Goal: Information Seeking & Learning: Learn about a topic

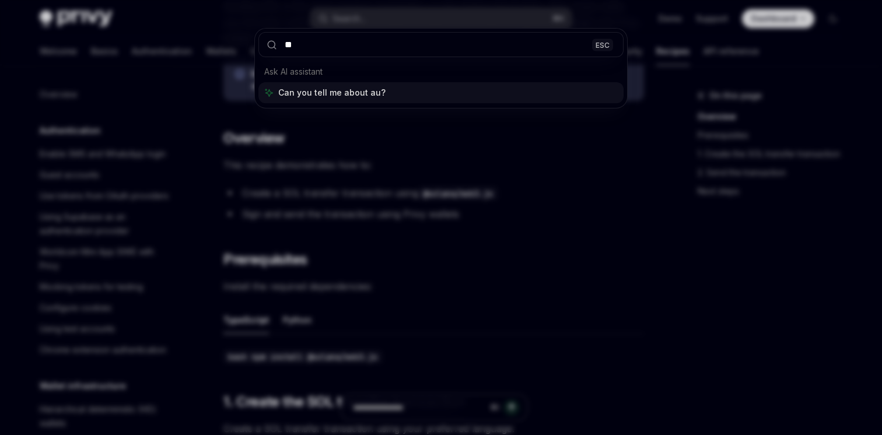
scroll to position [1730, 0]
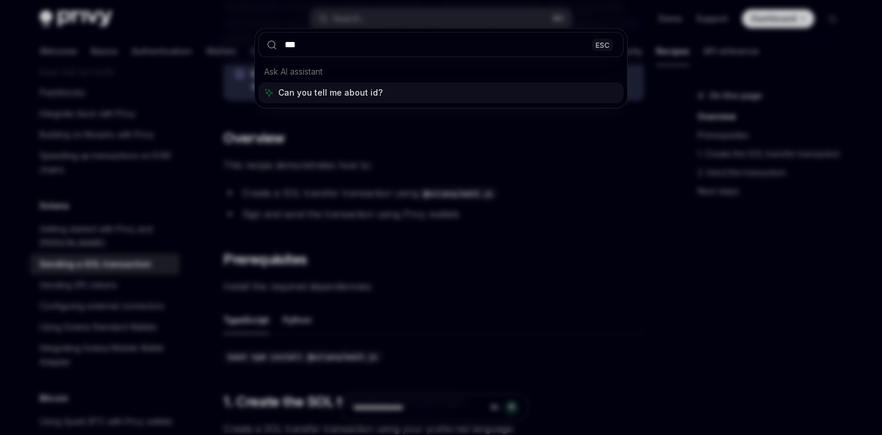
type input "****"
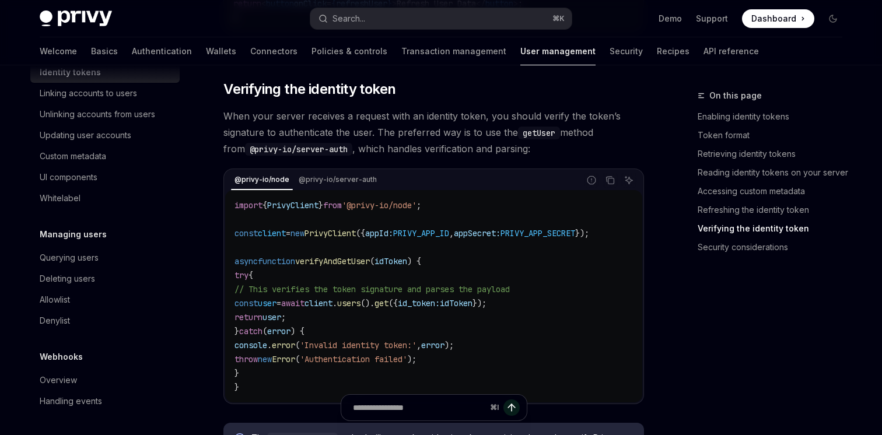
scroll to position [47, 0]
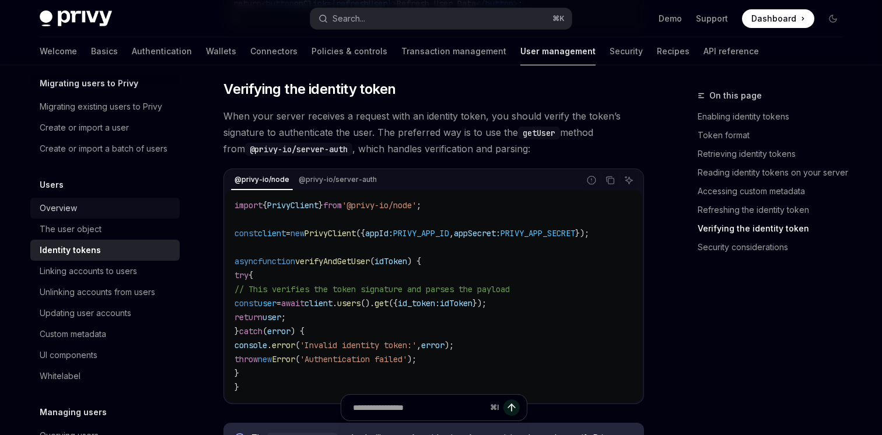
click at [97, 204] on div "Overview" at bounding box center [106, 208] width 133 height 14
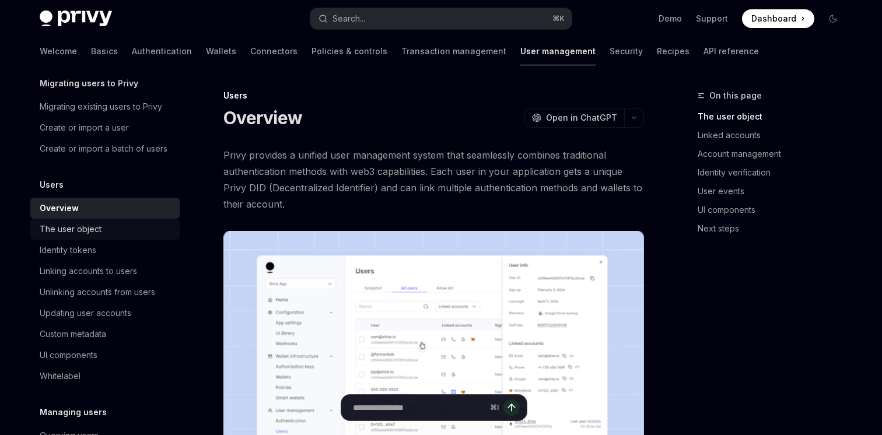
click at [93, 230] on div "The user object" at bounding box center [71, 229] width 62 height 14
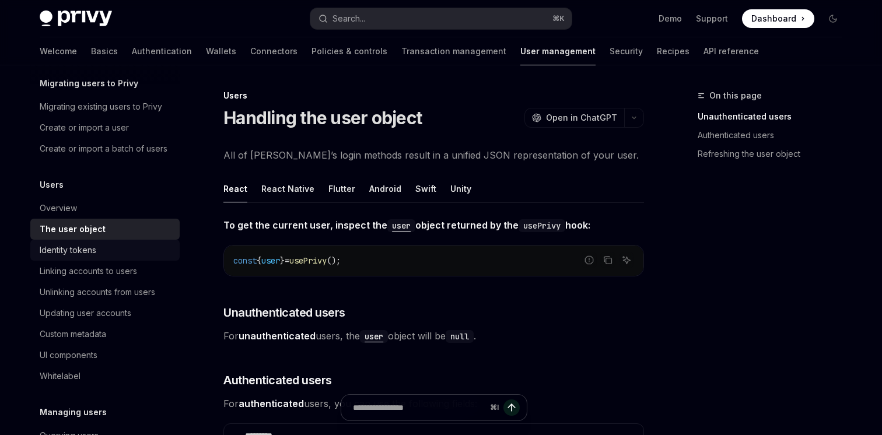
click at [67, 246] on div "Identity tokens" at bounding box center [68, 250] width 57 height 14
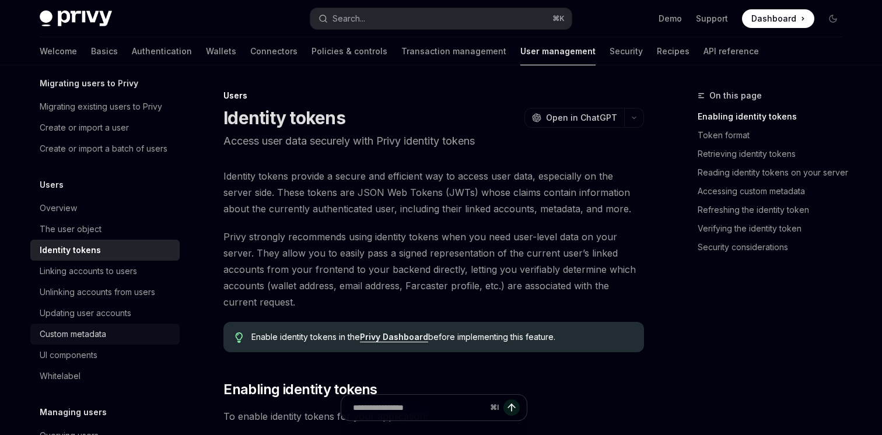
click at [102, 330] on div "Custom metadata" at bounding box center [73, 334] width 66 height 14
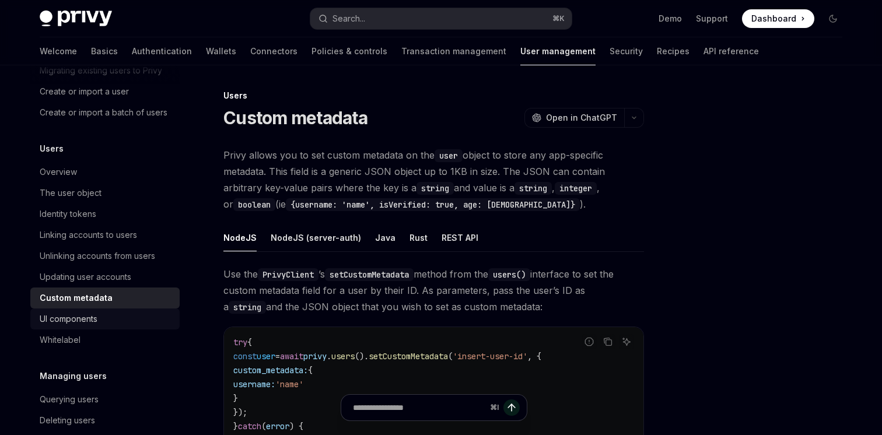
scroll to position [86, 0]
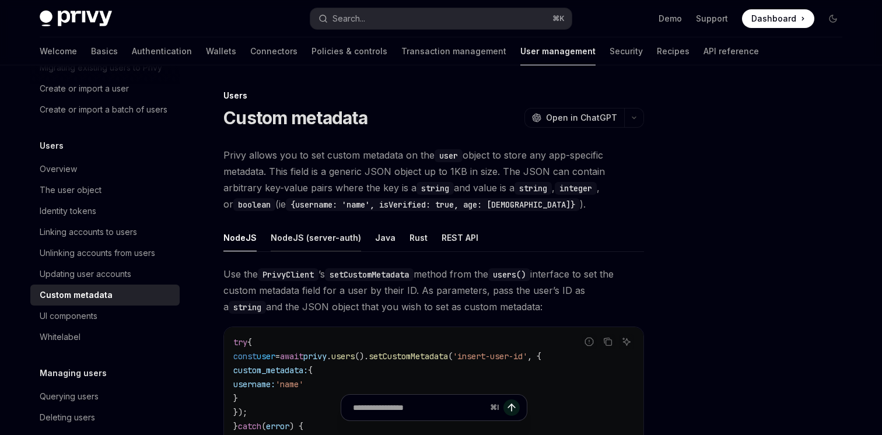
click at [291, 239] on div "NodeJS (server-auth)" at bounding box center [316, 237] width 90 height 27
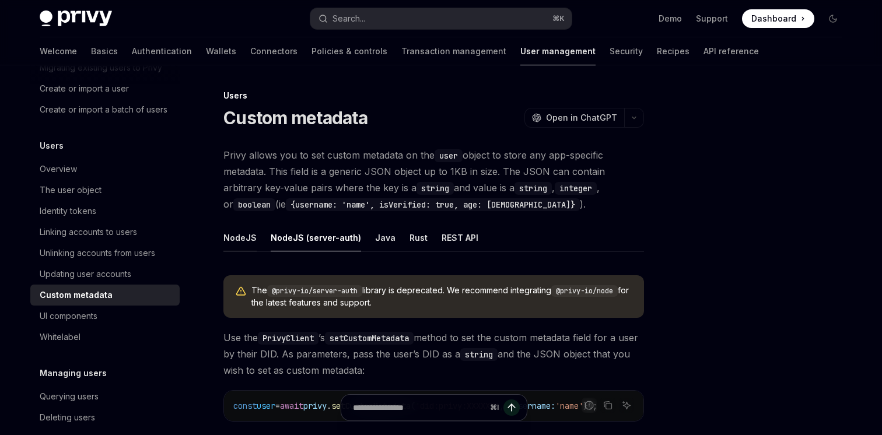
click at [238, 241] on div "NodeJS" at bounding box center [239, 237] width 33 height 27
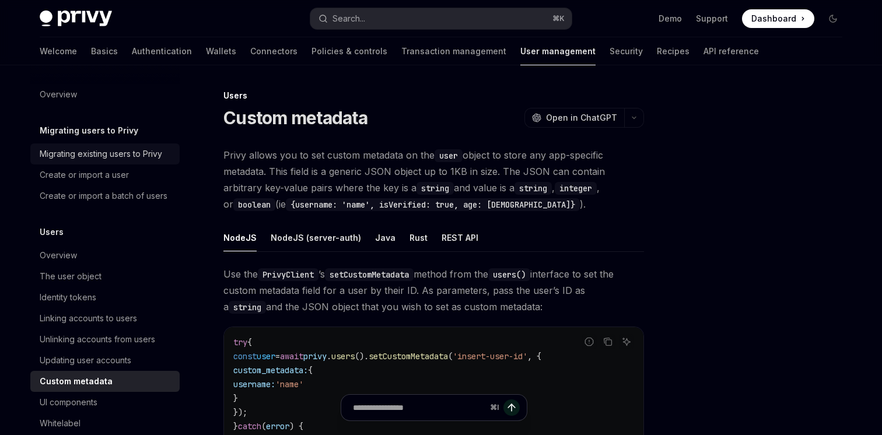
scroll to position [2, 0]
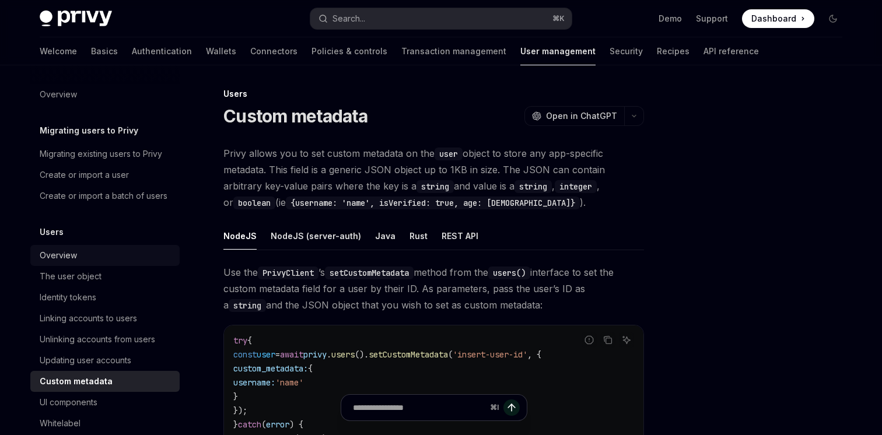
click at [75, 260] on div "Overview" at bounding box center [58, 255] width 37 height 14
type textarea "*"
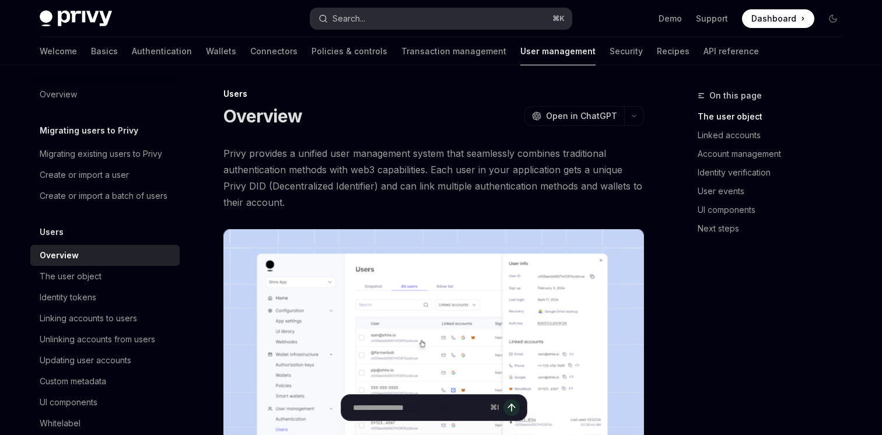
click at [334, 12] on div "Search..." at bounding box center [348, 19] width 33 height 14
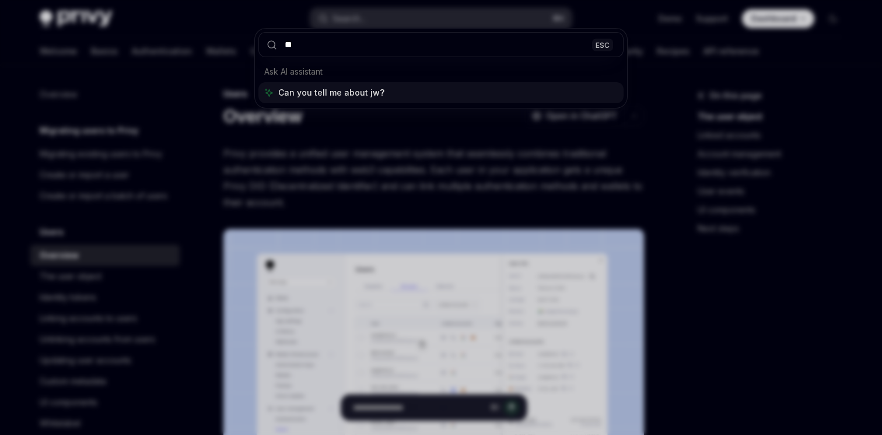
type input "***"
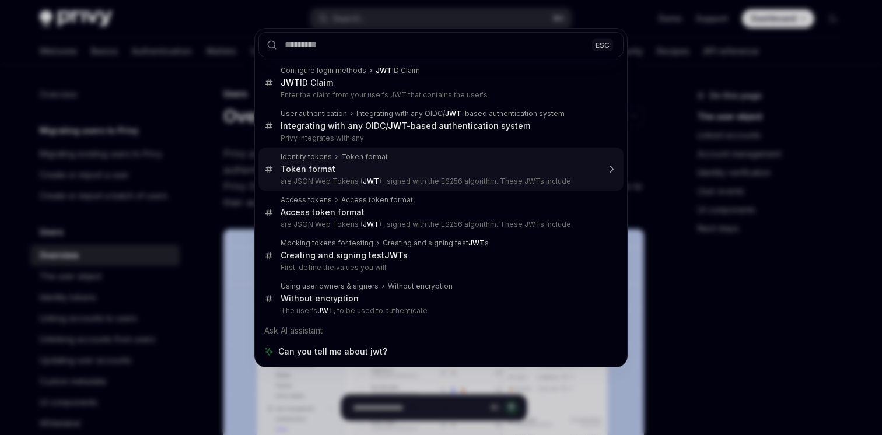
type textarea "*"
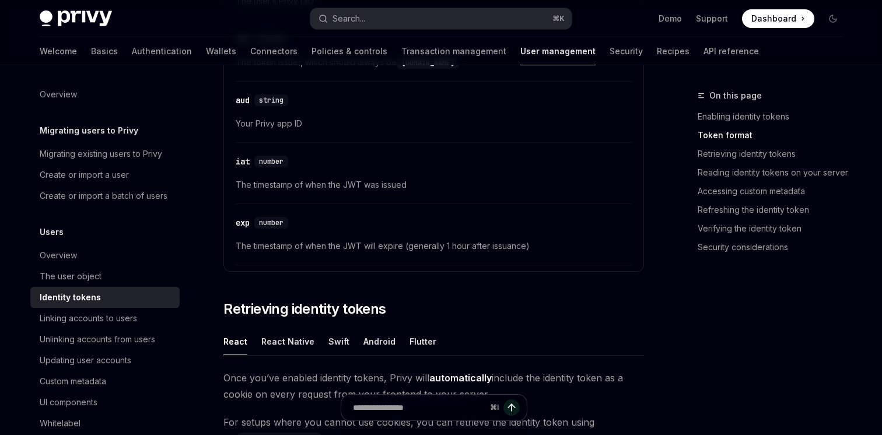
scroll to position [844, 0]
